Goal: Communication & Community: Answer question/provide support

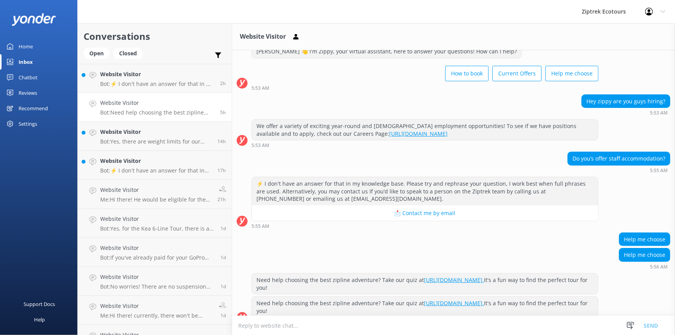
scroll to position [38, 0]
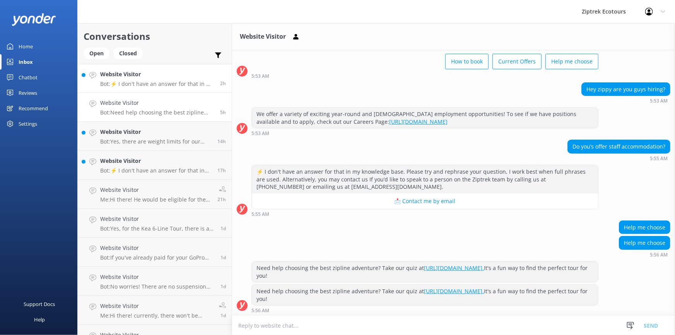
click at [156, 68] on link "Website Visitor Bot: ⚡ I don't have an answer for that in my knowledge base. Pl…" at bounding box center [155, 78] width 154 height 29
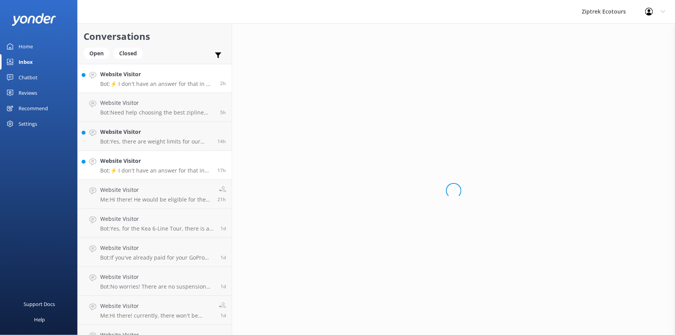
click at [187, 154] on link "Website Visitor Bot: ⚡ I don't have an answer for that in my knowledge base. Pl…" at bounding box center [155, 165] width 154 height 29
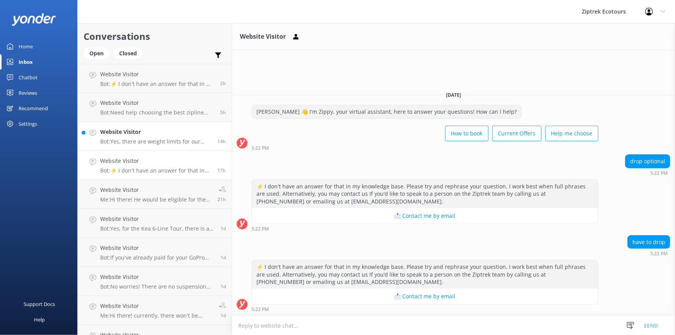
click at [192, 142] on p "Bot: Yes, there are weight limits for our tours. The maximum weight limit is 12…" at bounding box center [155, 141] width 111 height 7
